Goal: Communication & Community: Ask a question

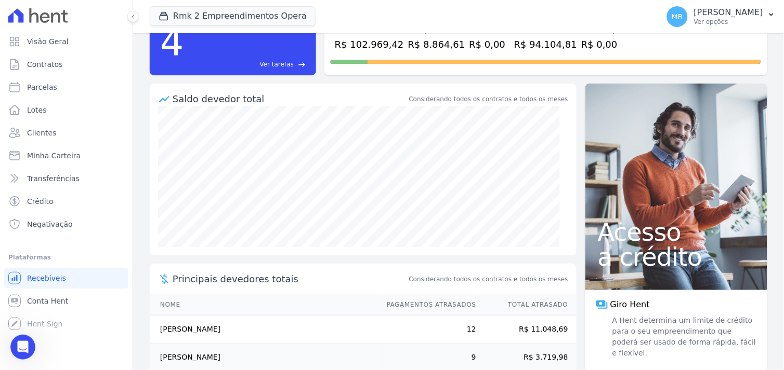
scroll to position [493, 0]
click at [35, 66] on span "Contratos" at bounding box center [44, 64] width 35 height 10
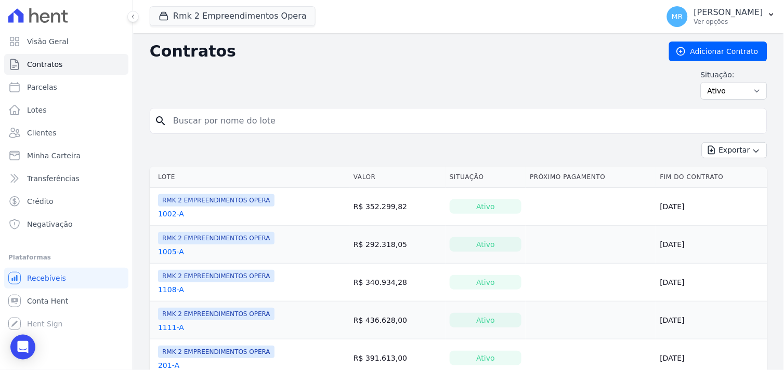
click at [217, 113] on input "search" at bounding box center [464, 121] width 595 height 21
type input "201b"
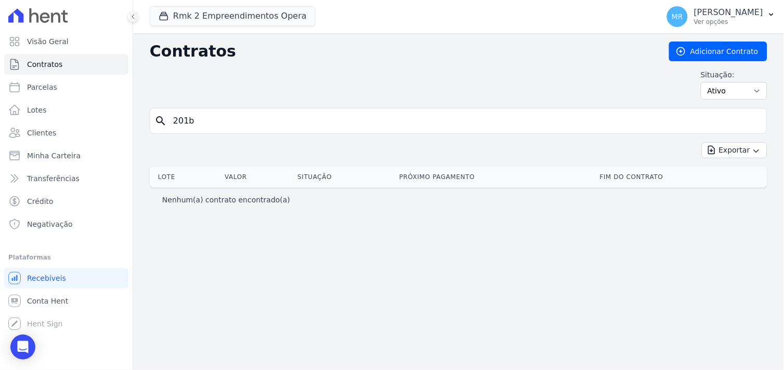
click at [243, 131] on input "201b" at bounding box center [464, 121] width 595 height 21
type input "201"
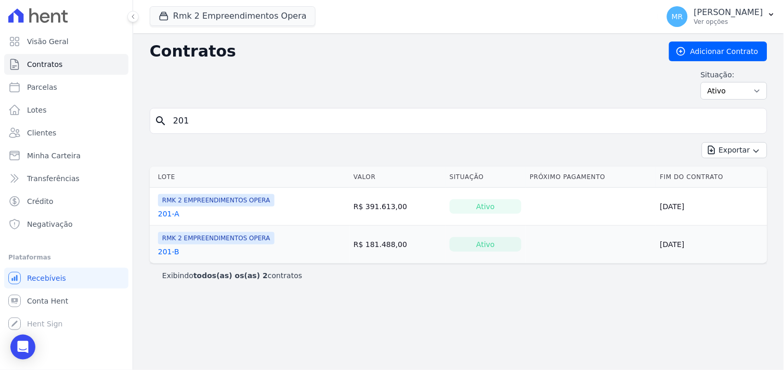
click at [165, 251] on link "201-B" at bounding box center [168, 252] width 21 height 10
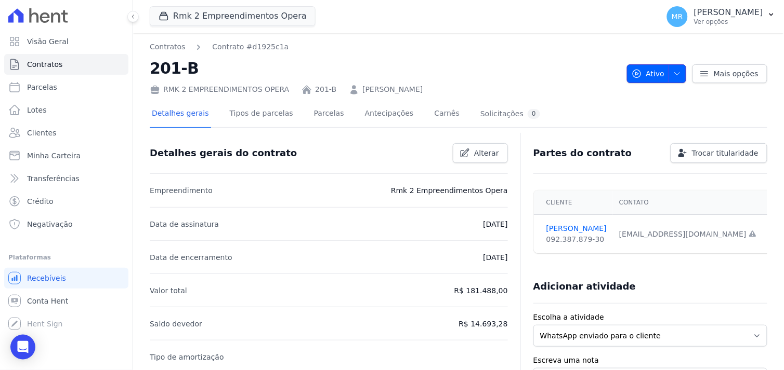
click at [676, 73] on icon "button" at bounding box center [677, 74] width 8 height 8
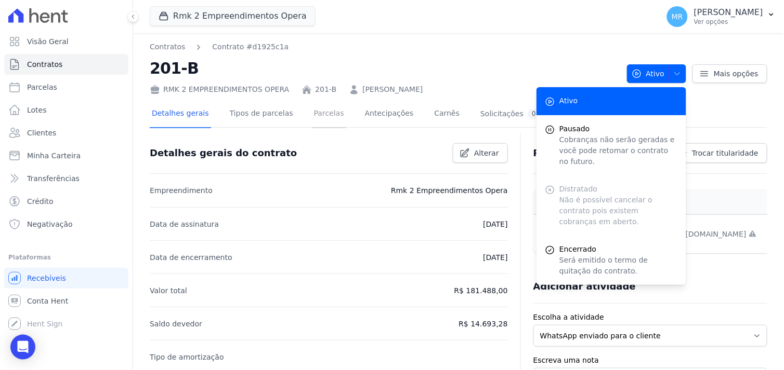
click at [313, 118] on link "Parcelas" at bounding box center [329, 115] width 34 height 28
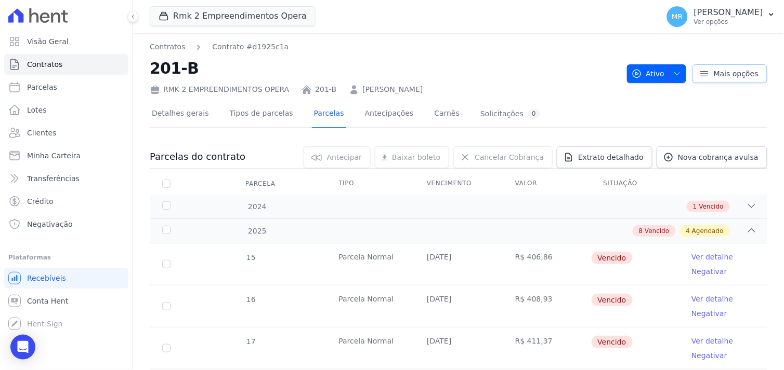
click at [713, 76] on span "Mais opções" at bounding box center [735, 74] width 45 height 10
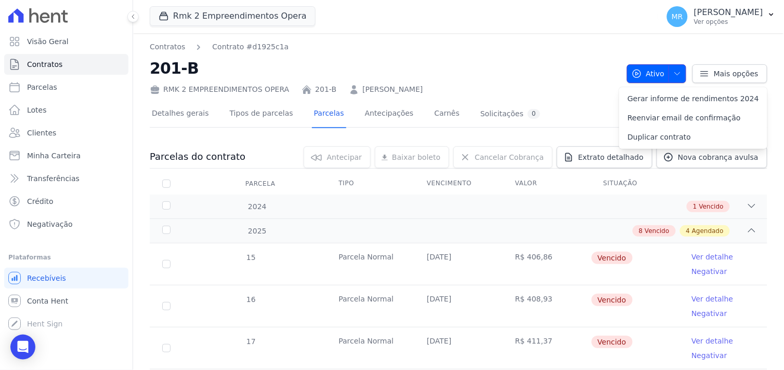
click at [672, 78] on span "button" at bounding box center [674, 73] width 13 height 17
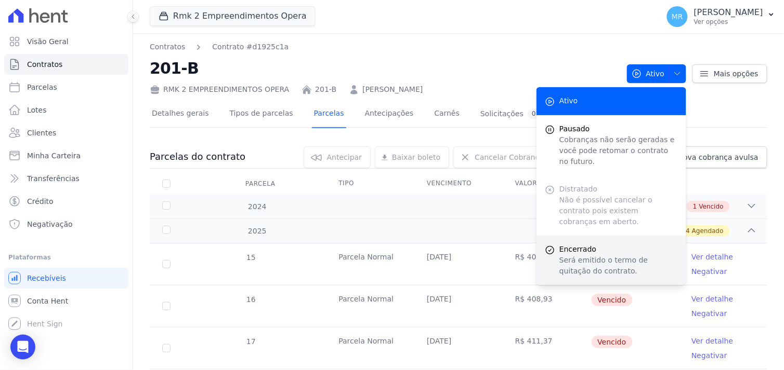
click at [568, 255] on p "Será emitido o termo de quitação do contrato." at bounding box center [618, 266] width 118 height 22
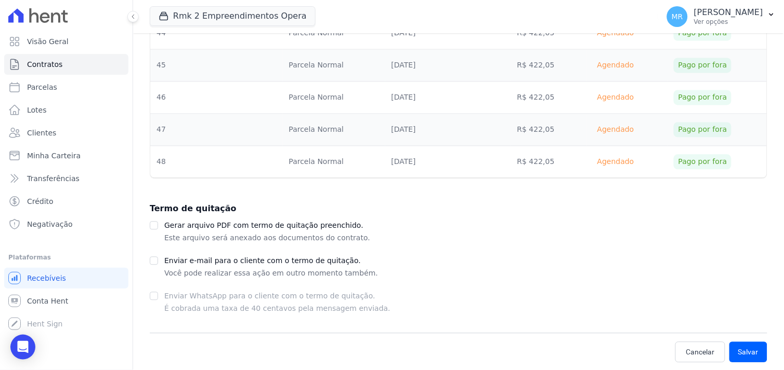
scroll to position [1334, 0]
drag, startPoint x: 749, startPoint y: 351, endPoint x: 740, endPoint y: 347, distance: 9.8
click at [747, 350] on button "Salvar" at bounding box center [748, 351] width 38 height 21
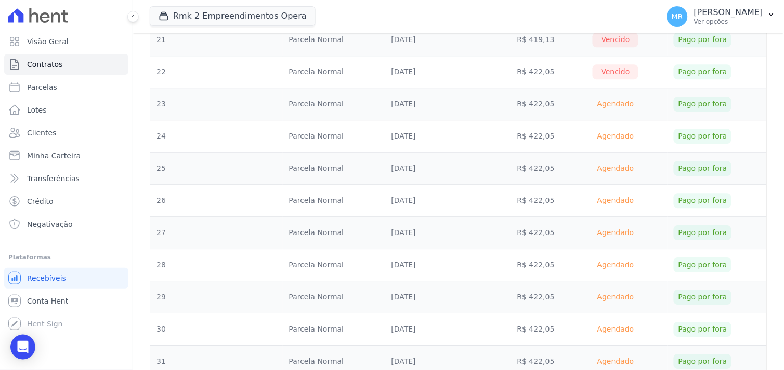
scroll to position [584, 0]
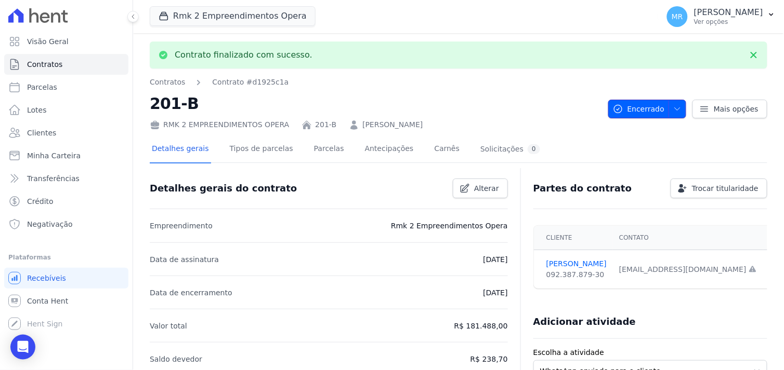
click at [673, 105] on icon "button" at bounding box center [677, 109] width 8 height 8
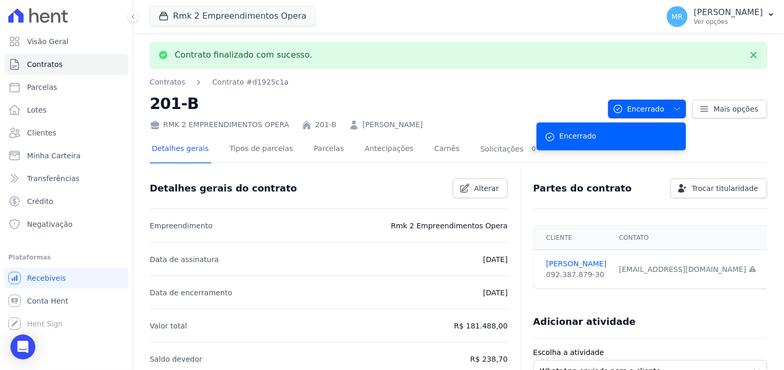
click at [673, 105] on icon "button" at bounding box center [677, 109] width 8 height 8
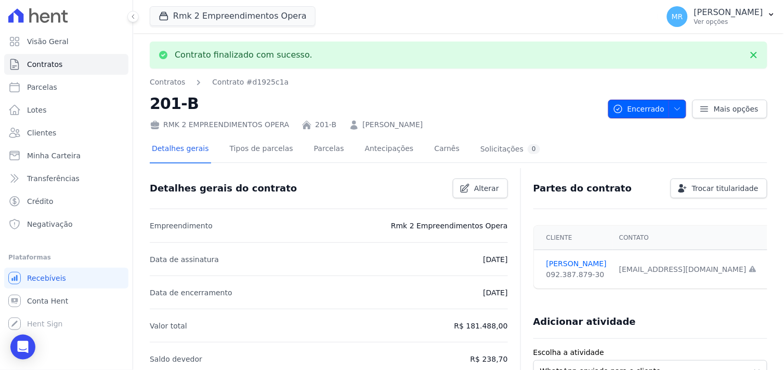
click at [673, 112] on icon "button" at bounding box center [677, 109] width 8 height 8
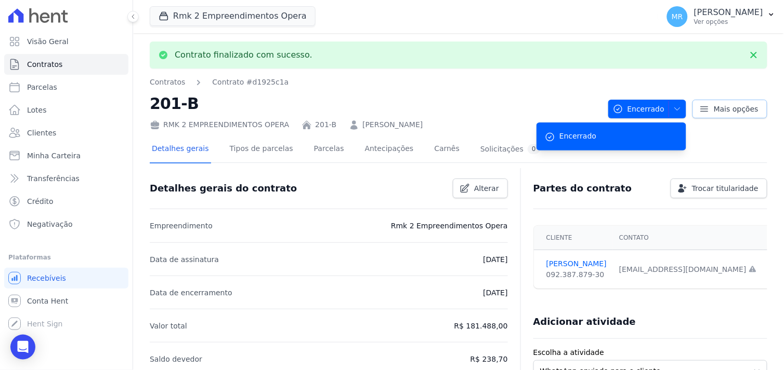
click at [713, 107] on span "Mais opções" at bounding box center [735, 109] width 45 height 10
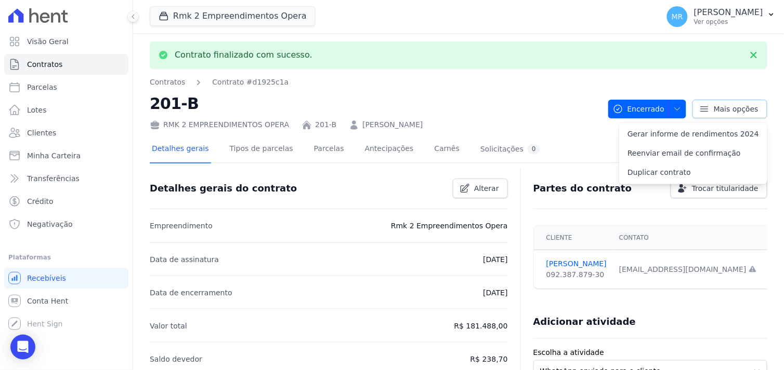
click at [713, 106] on span "Mais opções" at bounding box center [735, 109] width 45 height 10
click at [315, 125] on link "201-B" at bounding box center [325, 125] width 21 height 11
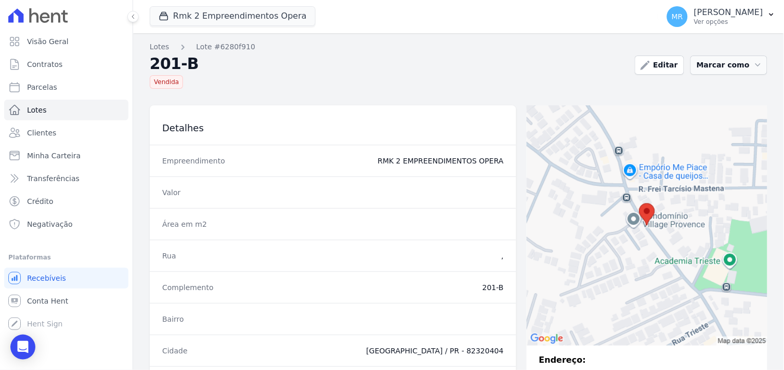
click at [752, 61] on icon "button" at bounding box center [757, 65] width 10 height 10
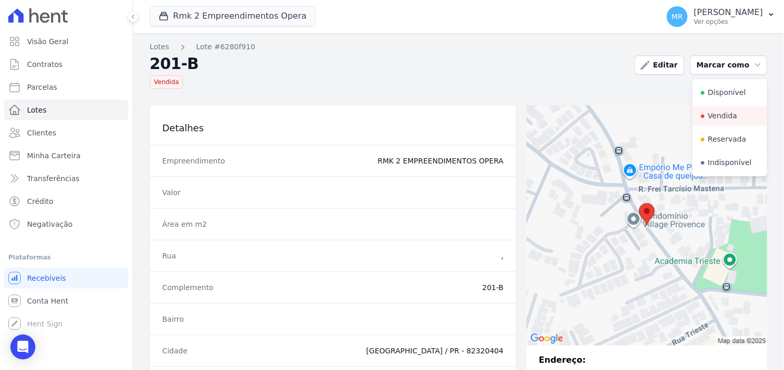
click at [591, 70] on h2 "201-B" at bounding box center [388, 64] width 476 height 15
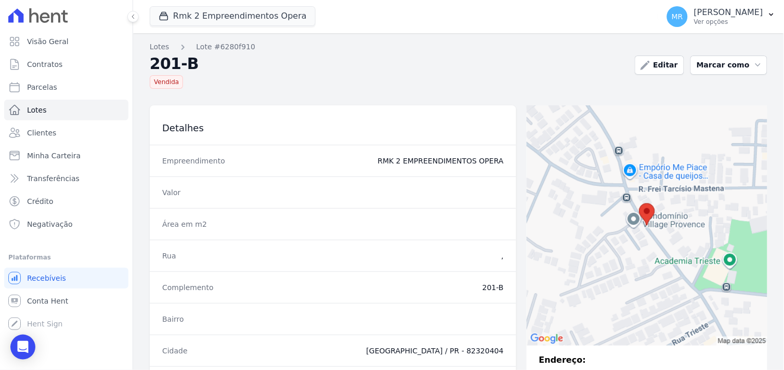
click at [165, 65] on h2 "201-B" at bounding box center [388, 64] width 476 height 15
click at [175, 64] on h2 "201-B" at bounding box center [388, 64] width 476 height 15
click at [43, 65] on span "Contratos" at bounding box center [44, 64] width 35 height 10
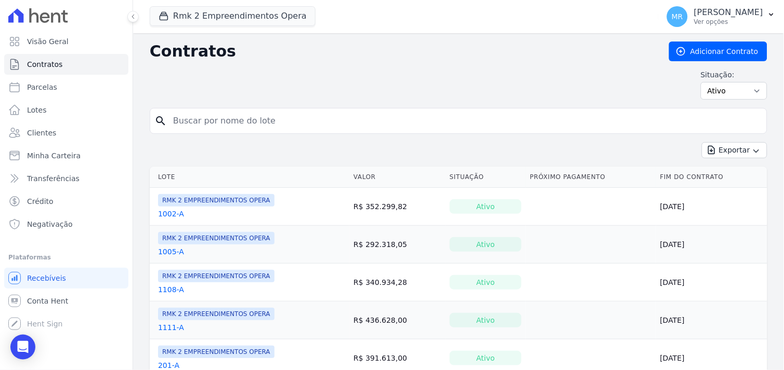
click at [201, 121] on input "search" at bounding box center [464, 121] width 595 height 21
type input "201"
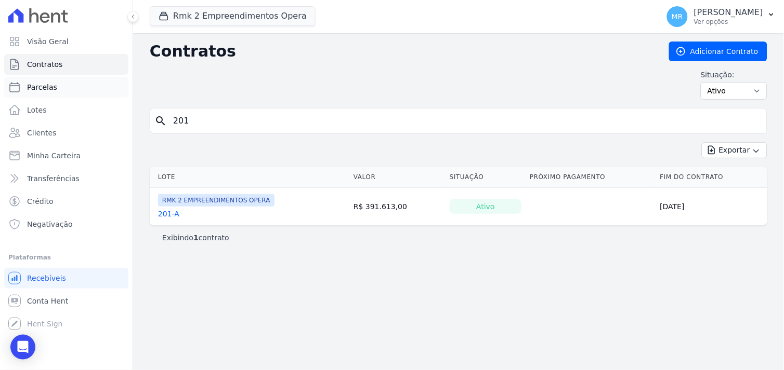
click at [27, 88] on span "Parcelas" at bounding box center [42, 87] width 30 height 10
select select
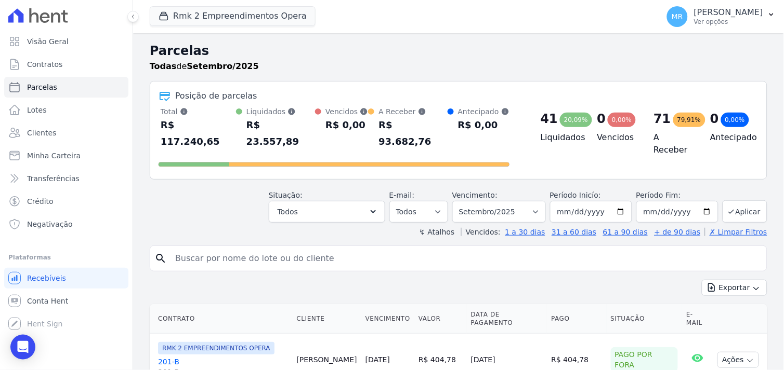
click at [194, 248] on input "search" at bounding box center [465, 258] width 593 height 21
type input "201"
select select
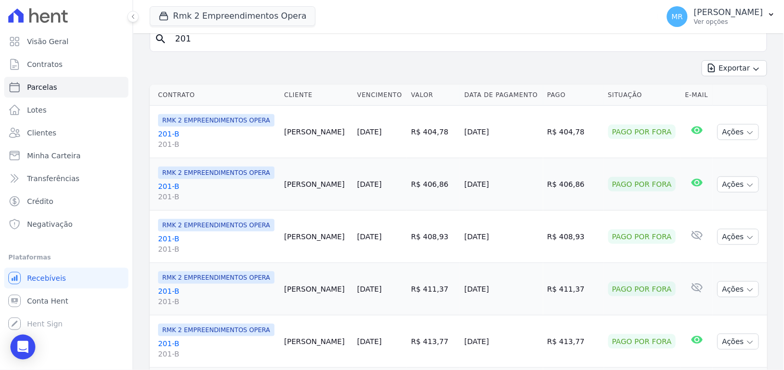
scroll to position [115, 0]
click at [169, 188] on link "201-B 201-B" at bounding box center [217, 191] width 118 height 21
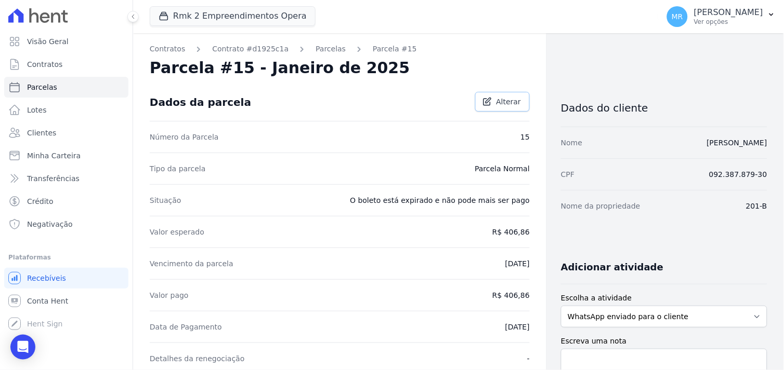
click at [499, 101] on span "Alterar" at bounding box center [508, 102] width 25 height 10
click at [499, 101] on span "Salvar" at bounding box center [509, 102] width 23 height 10
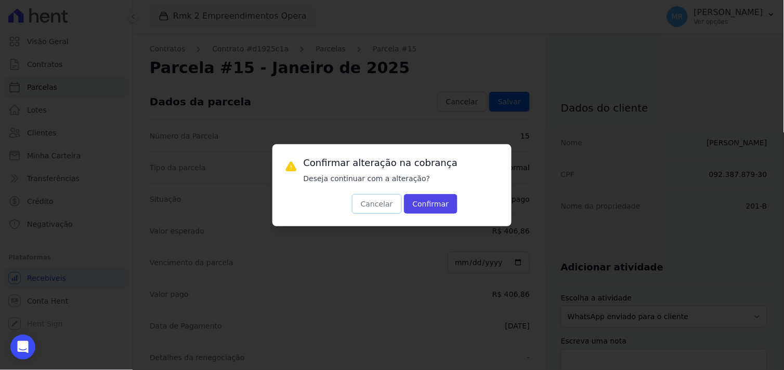
click at [359, 203] on button "Cancelar" at bounding box center [377, 204] width 50 height 20
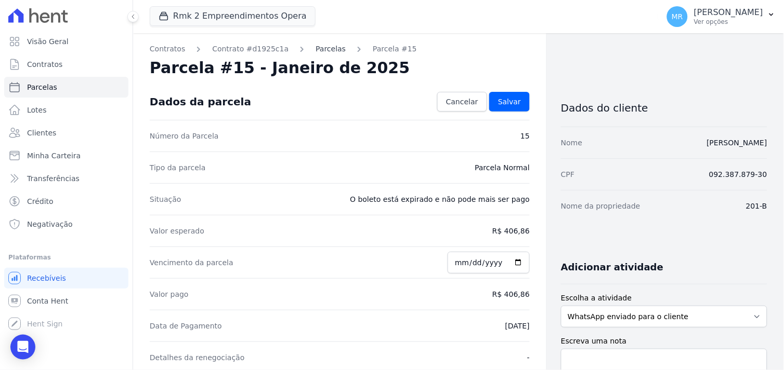
click at [319, 44] on link "Parcelas" at bounding box center [330, 49] width 30 height 11
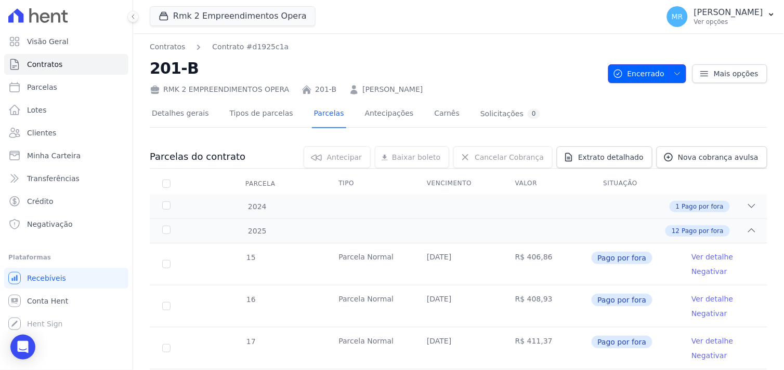
click at [673, 76] on icon "button" at bounding box center [677, 74] width 8 height 8
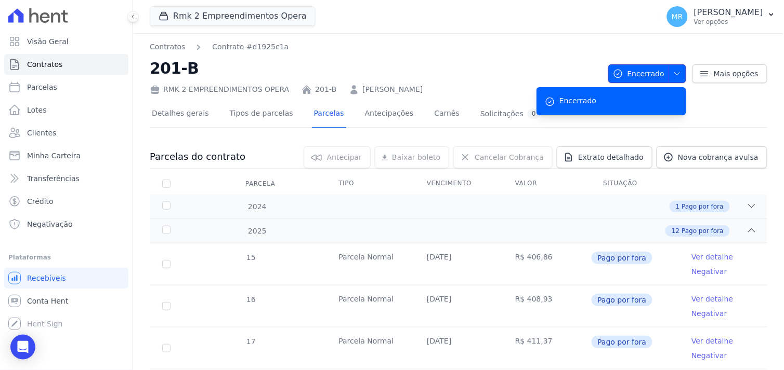
click at [673, 76] on icon "button" at bounding box center [677, 74] width 8 height 8
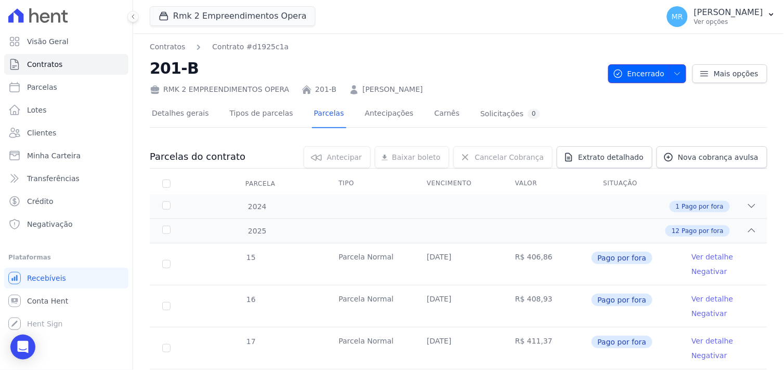
click at [626, 69] on span "Encerrado" at bounding box center [638, 73] width 51 height 19
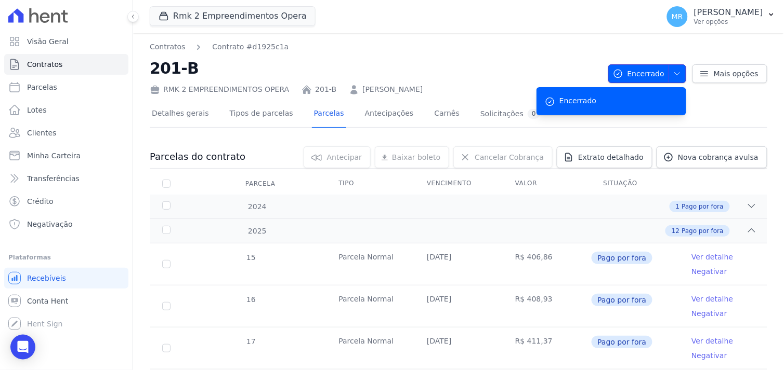
click at [626, 69] on span "Encerrado" at bounding box center [638, 73] width 51 height 19
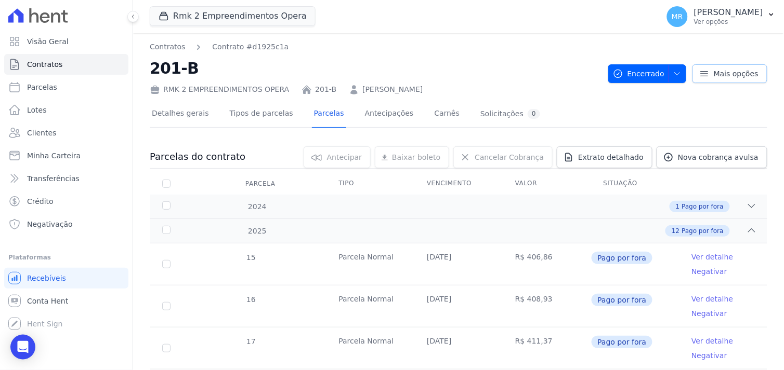
click at [724, 71] on span "Mais opções" at bounding box center [735, 74] width 45 height 10
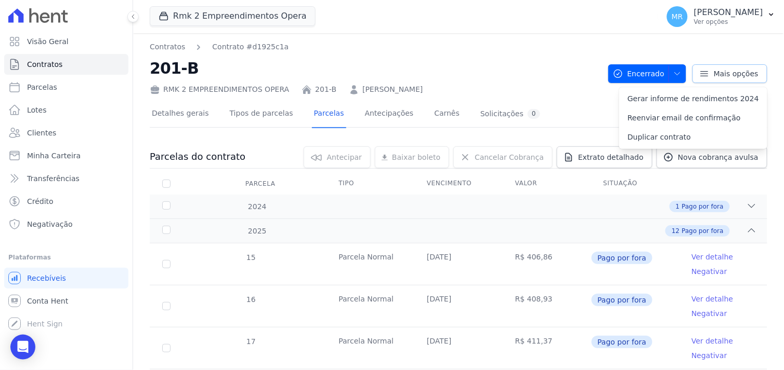
click at [724, 70] on span "Mais opções" at bounding box center [735, 74] width 45 height 10
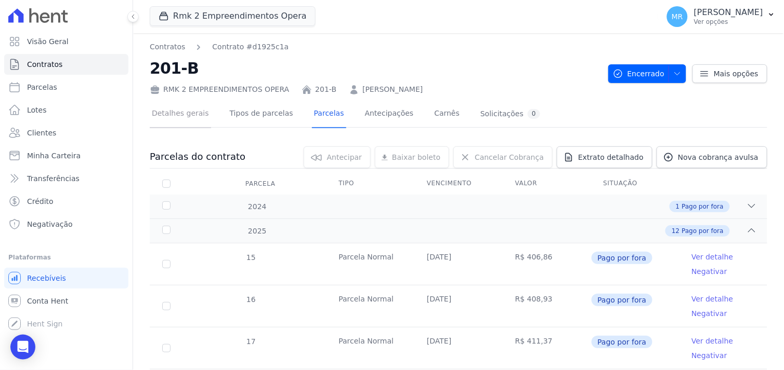
click at [183, 112] on link "Detalhes gerais" at bounding box center [180, 115] width 61 height 28
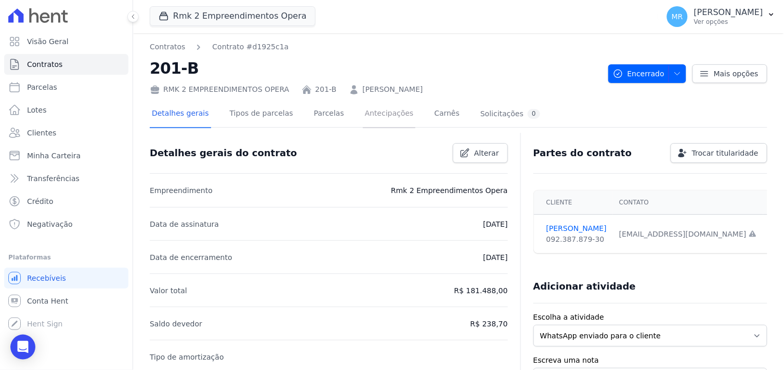
click at [383, 115] on link "Antecipações" at bounding box center [389, 115] width 53 height 28
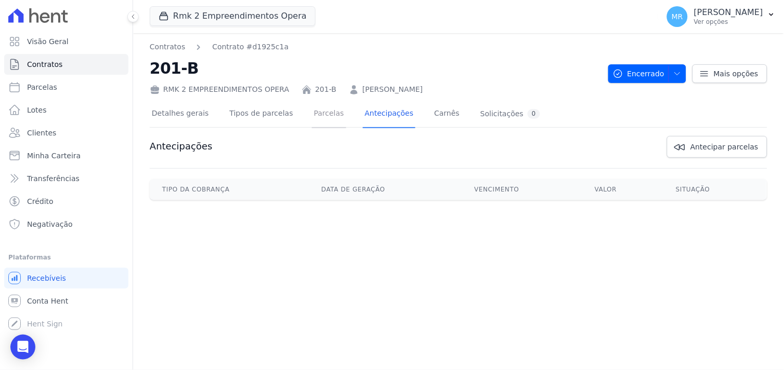
click at [319, 112] on link "Parcelas" at bounding box center [329, 115] width 34 height 28
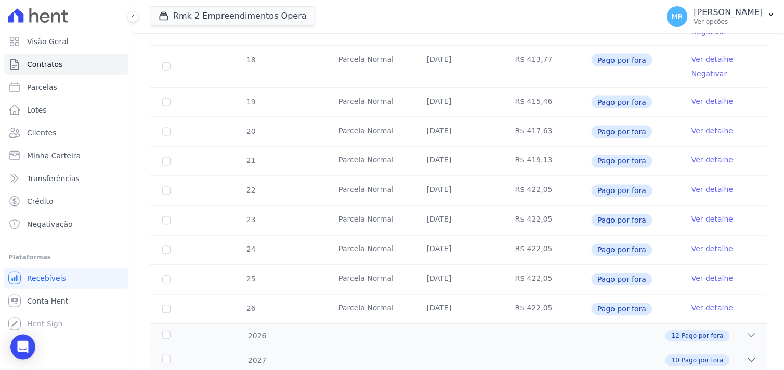
scroll to position [357, 0]
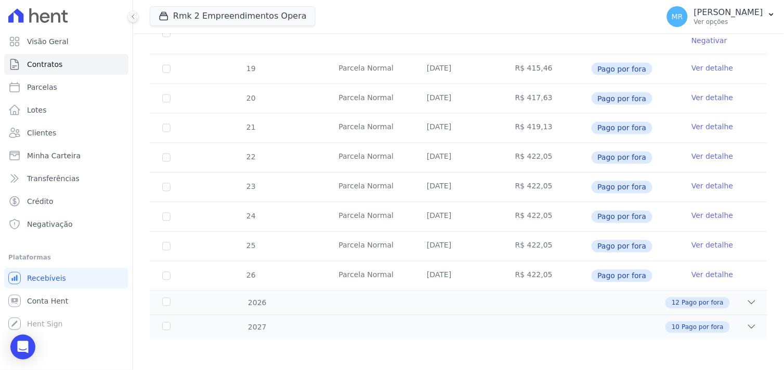
click at [698, 273] on link "Ver detalhe" at bounding box center [712, 275] width 42 height 10
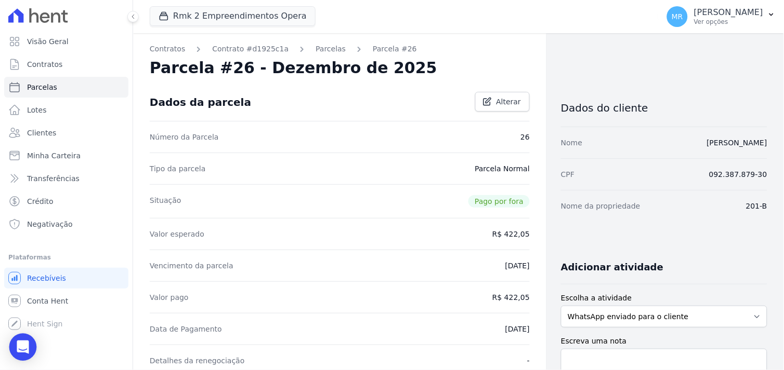
click at [19, 350] on icon "Open Intercom Messenger" at bounding box center [23, 348] width 12 height 14
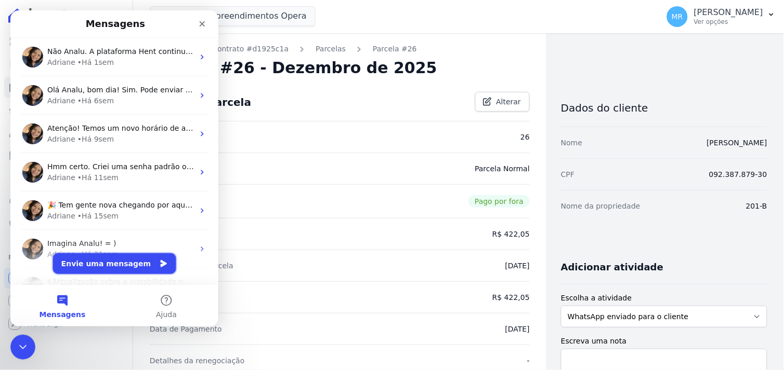
click at [95, 264] on button "Envie uma mensagem" at bounding box center [113, 263] width 123 height 21
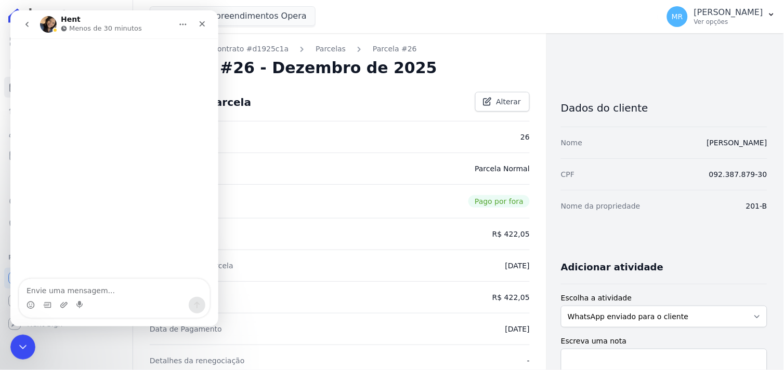
click at [71, 288] on textarea "Envie uma mensagem..." at bounding box center [114, 288] width 190 height 18
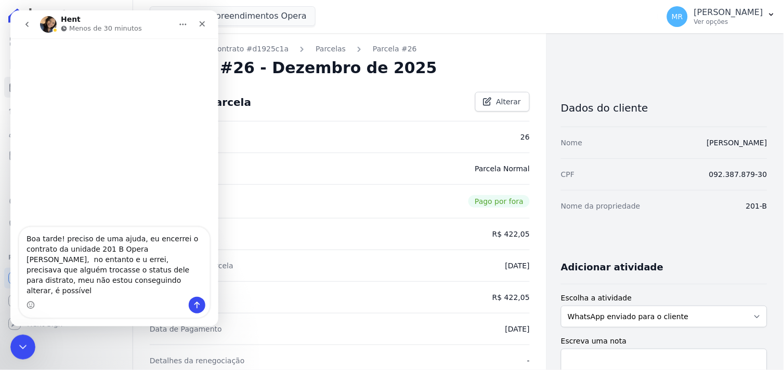
type textarea "Boa tarde! preciso de uma ajuda, eu encerrei o contrato da unidade 201 B Opera …"
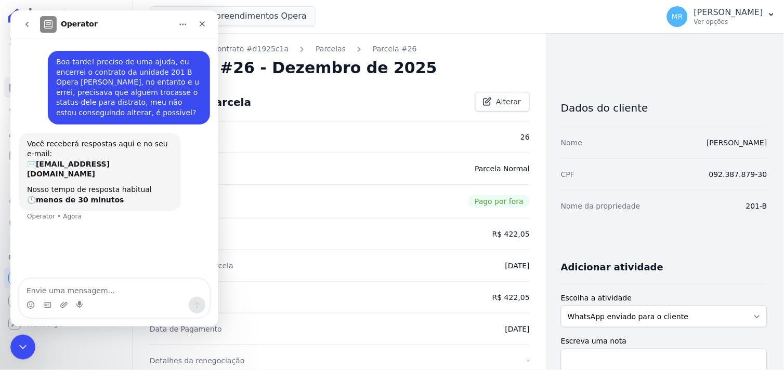
click at [585, 14] on div "Rmk 2 Empreendimentos Opera REALMARKA CONSTRUCOES LTDA REALMARKA ALPHA REALMARK…" at bounding box center [402, 16] width 505 height 34
